Goal: Information Seeking & Learning: Compare options

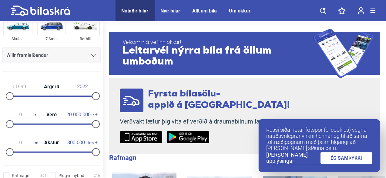
scroll to position [61, 0]
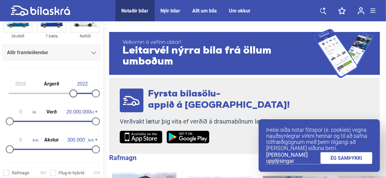
type input "2017"
drag, startPoint x: 10, startPoint y: 92, endPoint x: 77, endPoint y: 96, distance: 67.1
click at [77, 96] on div at bounding box center [77, 93] width 8 height 8
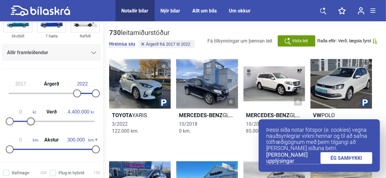
type input "4.200.000"
drag, startPoint x: 91, startPoint y: 118, endPoint x: 25, endPoint y: 123, distance: 66.7
click at [25, 123] on div at bounding box center [28, 121] width 8 height 8
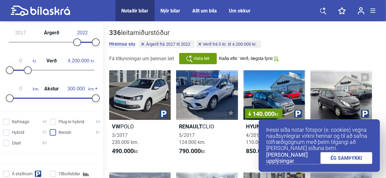
scroll to position [121, 0]
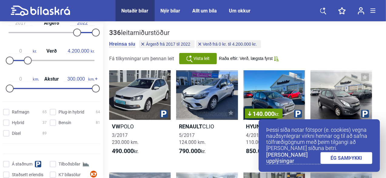
click at [51, 85] on div "0 km. Akstur 300.000 km." at bounding box center [51, 83] width 98 height 28
type input "170.000"
drag, startPoint x: 92, startPoint y: 89, endPoint x: 55, endPoint y: 92, distance: 37.2
click at [55, 92] on div "0 km. Akstur 170.000 km." at bounding box center [51, 83] width 98 height 28
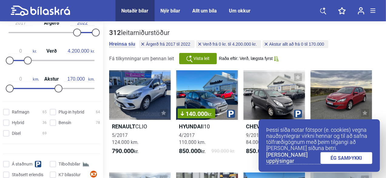
click at [331, 158] on link "ÉG SAMÞYKKI" at bounding box center [347, 158] width 52 height 12
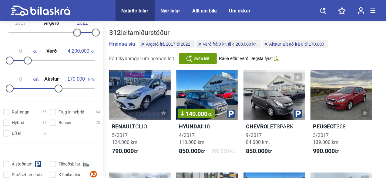
type input "2018"
click at [80, 32] on div at bounding box center [81, 33] width 8 height 8
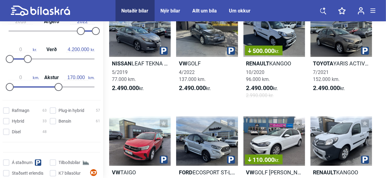
scroll to position [1335, 0]
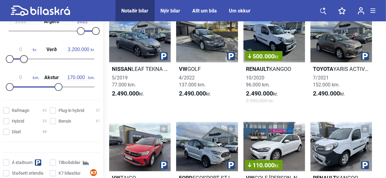
type input "3.000.000"
drag, startPoint x: 29, startPoint y: 59, endPoint x: 24, endPoint y: 61, distance: 5.2
click at [24, 61] on div at bounding box center [23, 59] width 8 height 8
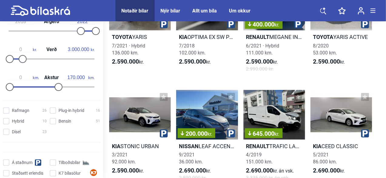
scroll to position [1608, 0]
